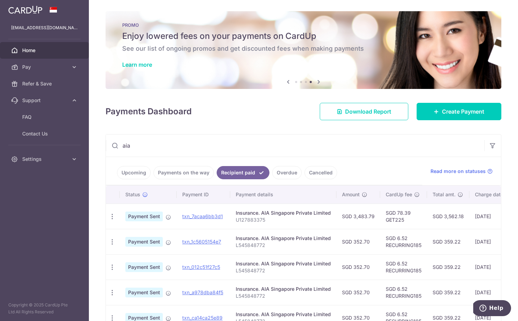
scroll to position [0, 104]
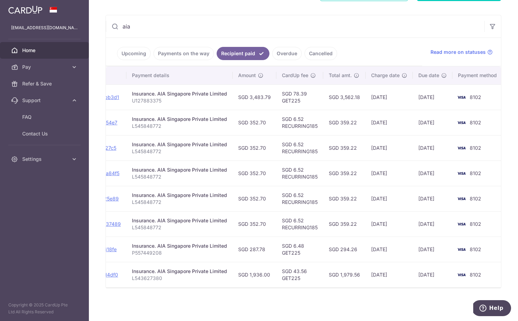
click at [252, 298] on div "× Pause Schedule Pause all future payments in this series Pause just this one p…" at bounding box center [303, 160] width 429 height 321
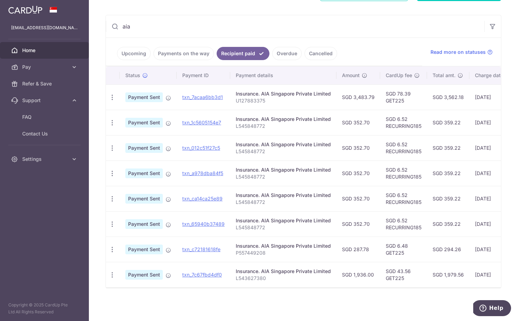
click at [290, 315] on div "× Pause Schedule Pause all future payments in this series Pause just this one p…" at bounding box center [303, 160] width 429 height 321
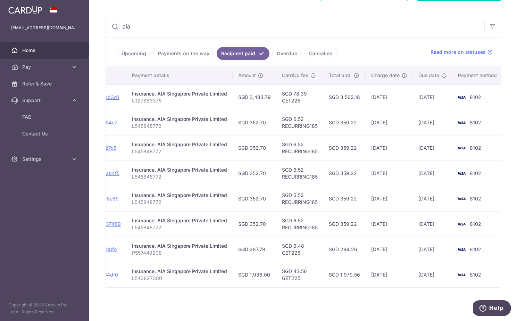
click at [254, 305] on div "× Pause Schedule Pause all future payments in this series Pause just this one p…" at bounding box center [303, 160] width 429 height 321
click at [143, 53] on link "Upcoming" at bounding box center [134, 53] width 34 height 13
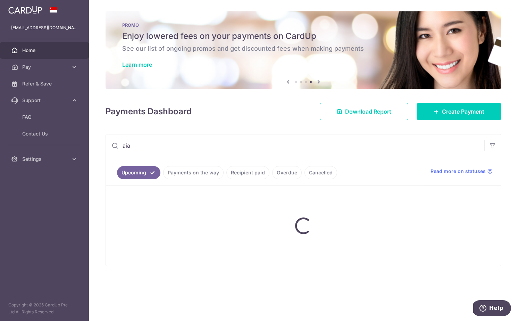
scroll to position [0, 0]
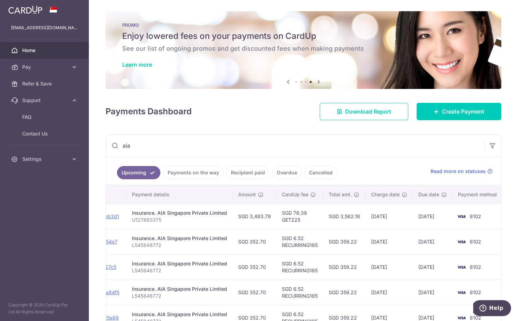
click at [404, 142] on input "aia" at bounding box center [295, 145] width 379 height 22
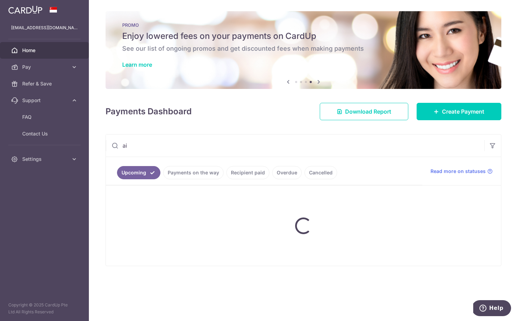
type input "a"
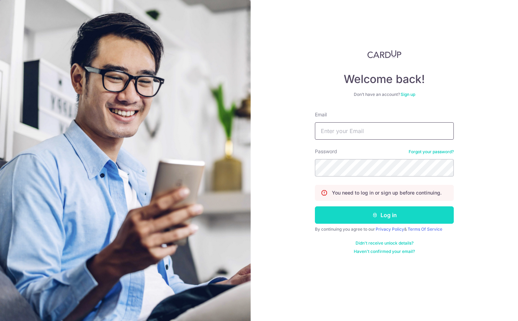
type input "[EMAIL_ADDRESS][DOMAIN_NAME]"
click at [357, 207] on button "Log in" at bounding box center [384, 214] width 139 height 17
click at [367, 211] on button "Log in" at bounding box center [384, 214] width 139 height 17
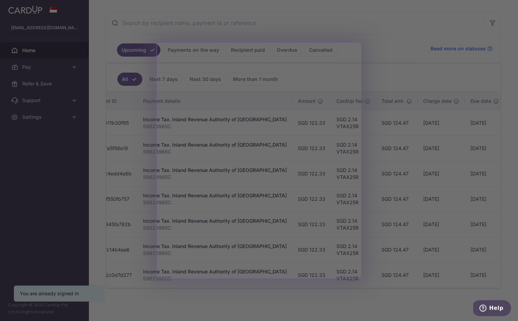
scroll to position [0, 112]
click at [291, 294] on div at bounding box center [262, 162] width 524 height 324
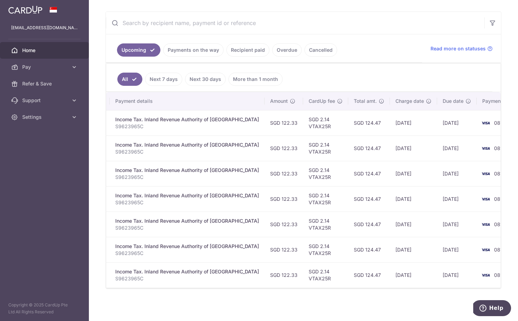
scroll to position [0, 138]
